Goal: Task Accomplishment & Management: Manage account settings

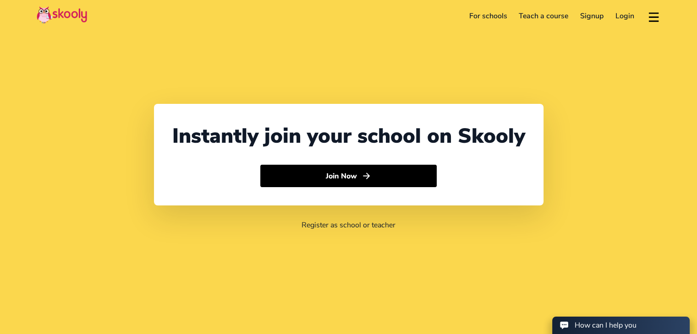
select select "91"
select select "[GEOGRAPHIC_DATA]"
select select "[GEOGRAPHIC_DATA]/[GEOGRAPHIC_DATA]"
click at [610, 22] on link "Login" at bounding box center [624, 16] width 31 height 15
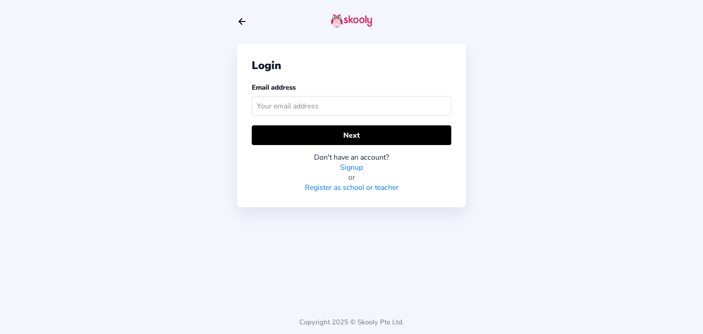
click at [380, 112] on input "text" at bounding box center [352, 106] width 200 height 20
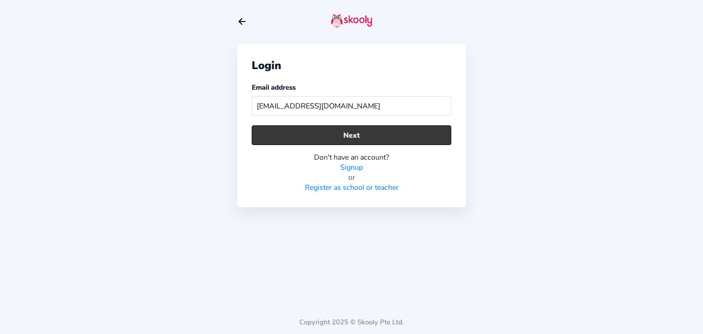
type input "[EMAIL_ADDRESS][DOMAIN_NAME]"
click at [319, 131] on button "Next" at bounding box center [352, 135] width 200 height 20
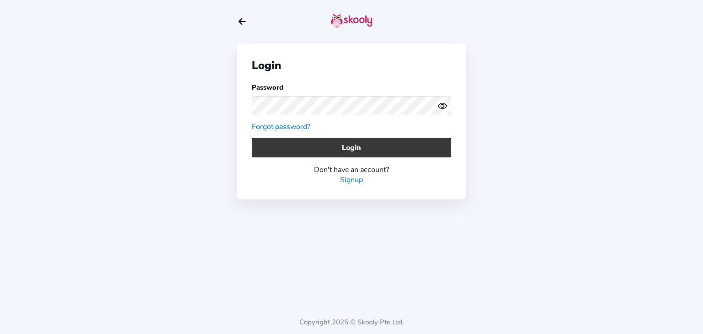
drag, startPoint x: 298, startPoint y: 158, endPoint x: 317, endPoint y: 152, distance: 19.7
click at [298, 158] on div "Don't have an account? Signup" at bounding box center [352, 171] width 200 height 27
click at [328, 149] on button "Login" at bounding box center [352, 148] width 200 height 20
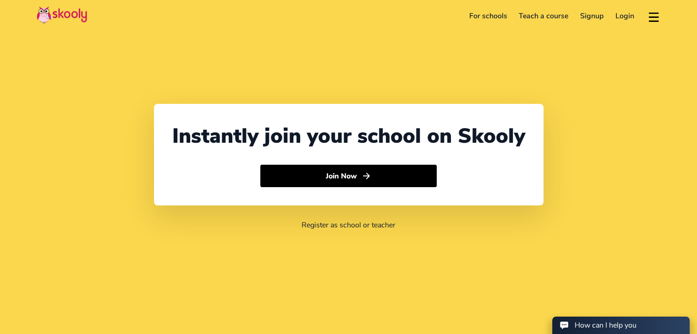
select select "91"
select select "[GEOGRAPHIC_DATA]"
select select "[GEOGRAPHIC_DATA]/[GEOGRAPHIC_DATA]"
click at [626, 19] on link "Login" at bounding box center [624, 16] width 31 height 15
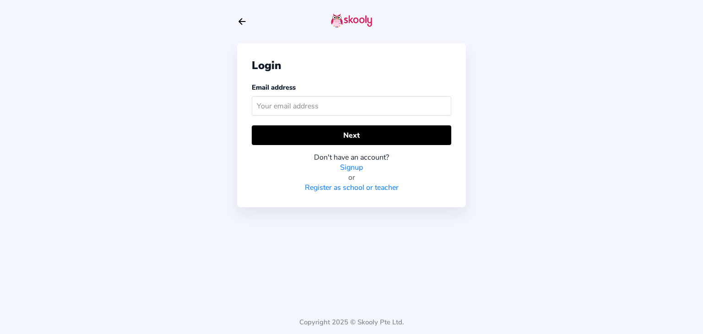
click at [310, 106] on input "text" at bounding box center [352, 106] width 200 height 20
click at [284, 104] on input "[EMAIL_ADDRESS][DOMAIN_NAME]" at bounding box center [352, 106] width 200 height 20
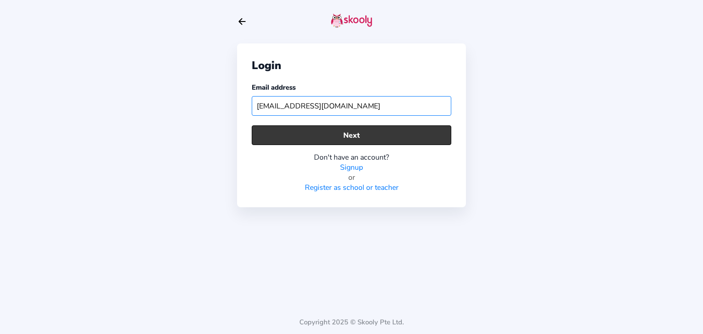
type input "[EMAIL_ADDRESS][DOMAIN_NAME]"
click at [348, 131] on button "Next" at bounding box center [352, 135] width 200 height 20
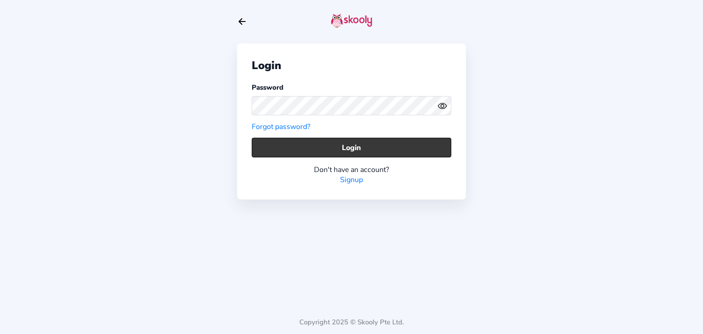
click at [293, 141] on button "Login" at bounding box center [352, 148] width 200 height 20
